Goal: Transaction & Acquisition: Purchase product/service

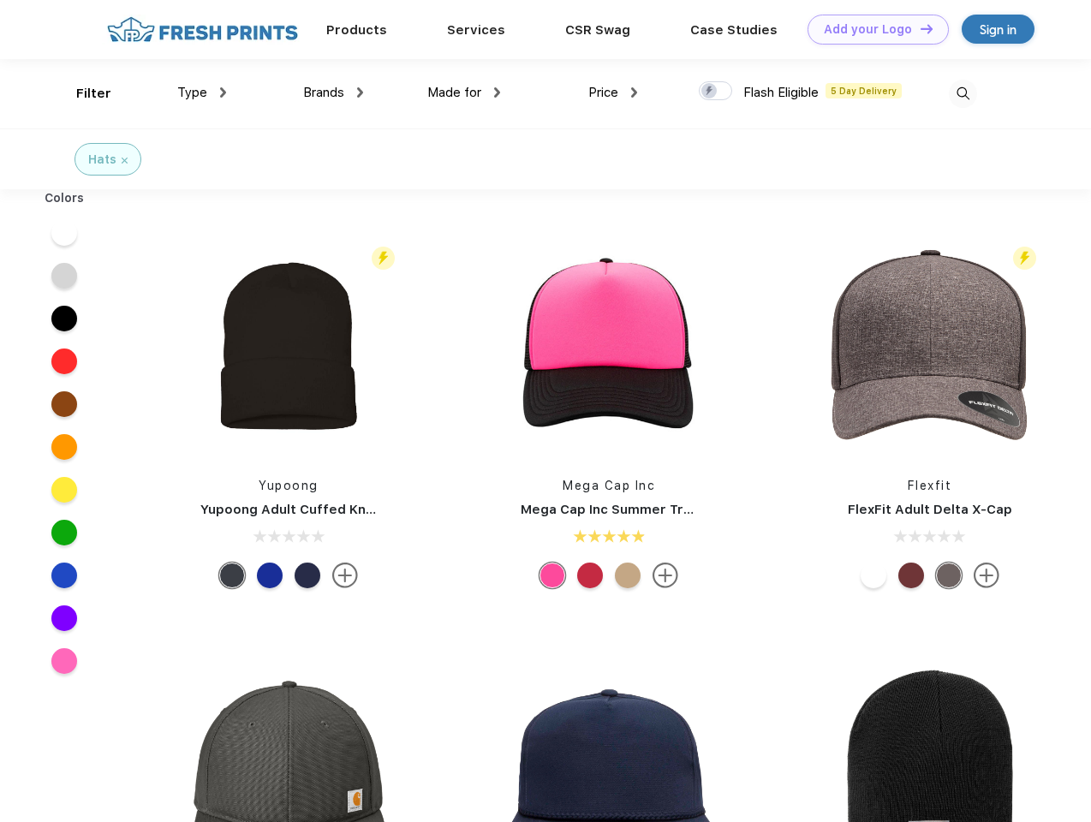
click at [872, 29] on link "Add your Logo Design Tool" at bounding box center [878, 30] width 141 height 30
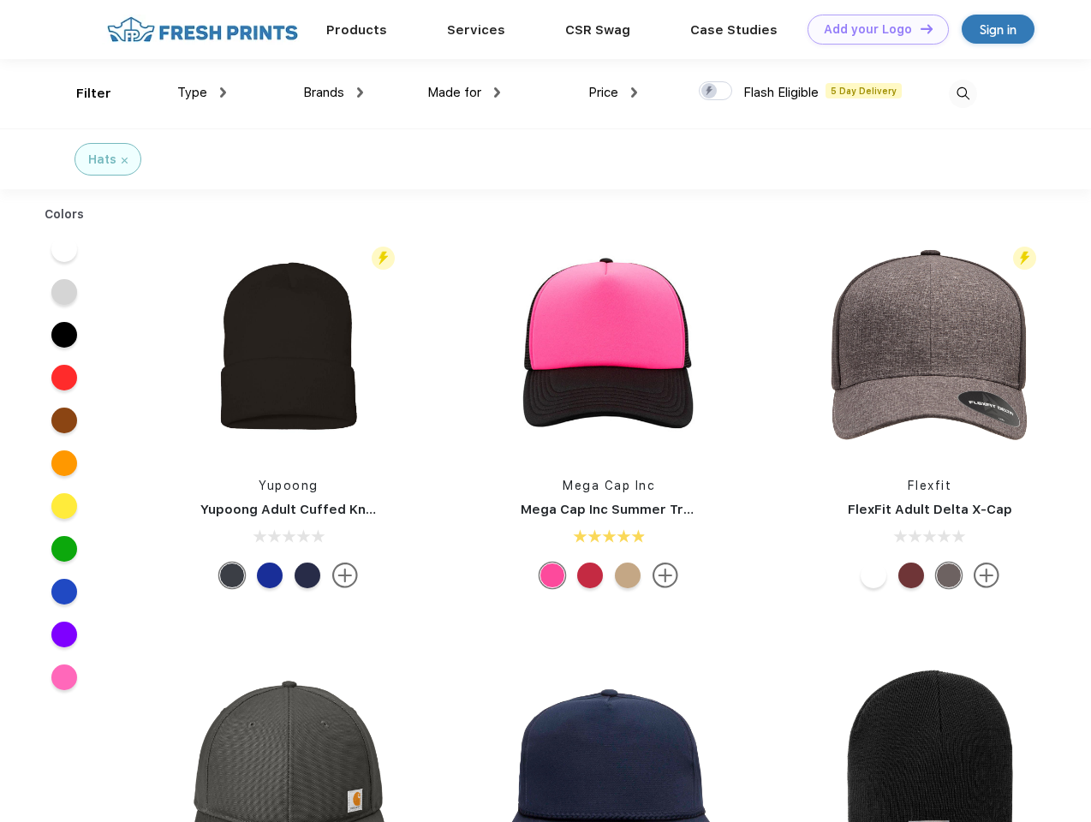
click at [0, 0] on div "Design Tool" at bounding box center [0, 0] width 0 height 0
click at [919, 28] on link "Add your Logo Design Tool" at bounding box center [878, 30] width 141 height 30
click at [82, 93] on div "Filter" at bounding box center [93, 94] width 35 height 20
click at [202, 93] on span "Type" at bounding box center [192, 92] width 30 height 15
click at [333, 93] on span "Brands" at bounding box center [323, 92] width 41 height 15
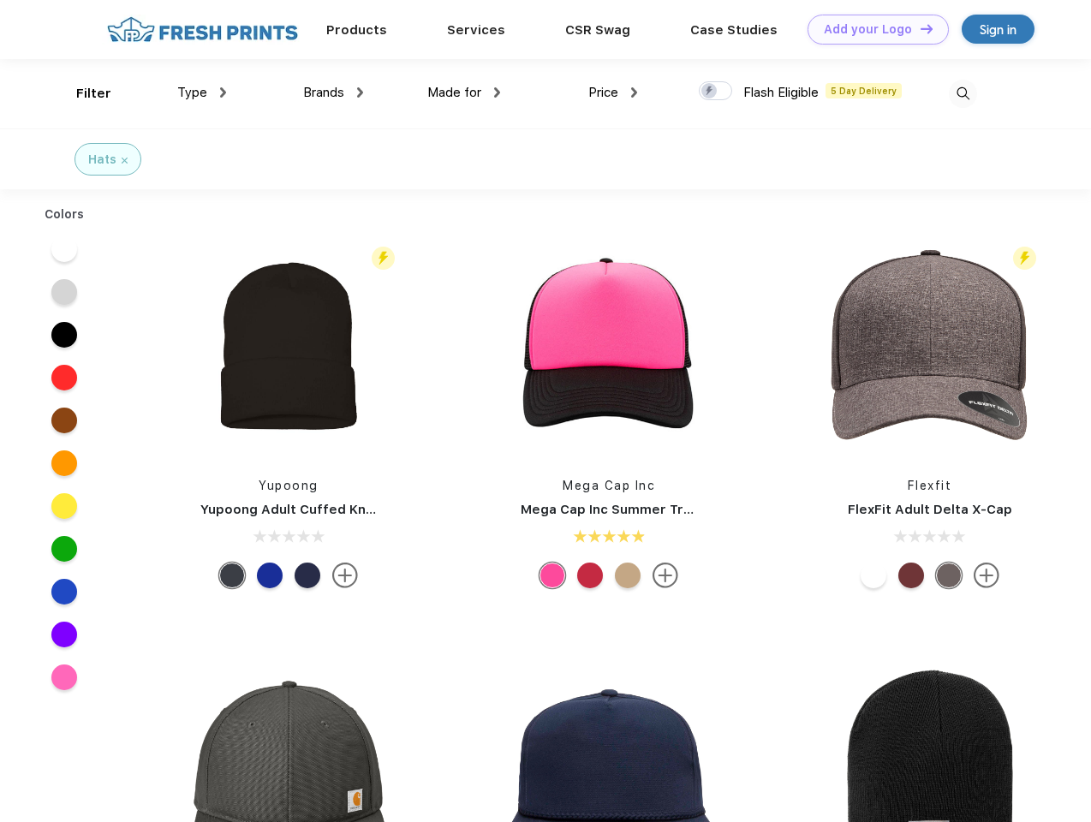
click at [464, 93] on span "Made for" at bounding box center [454, 92] width 54 height 15
click at [613, 93] on span "Price" at bounding box center [603, 92] width 30 height 15
click at [716, 92] on div at bounding box center [715, 90] width 33 height 19
click at [710, 92] on input "checkbox" at bounding box center [704, 86] width 11 height 11
click at [963, 93] on img at bounding box center [963, 94] width 28 height 28
